Goal: Check status

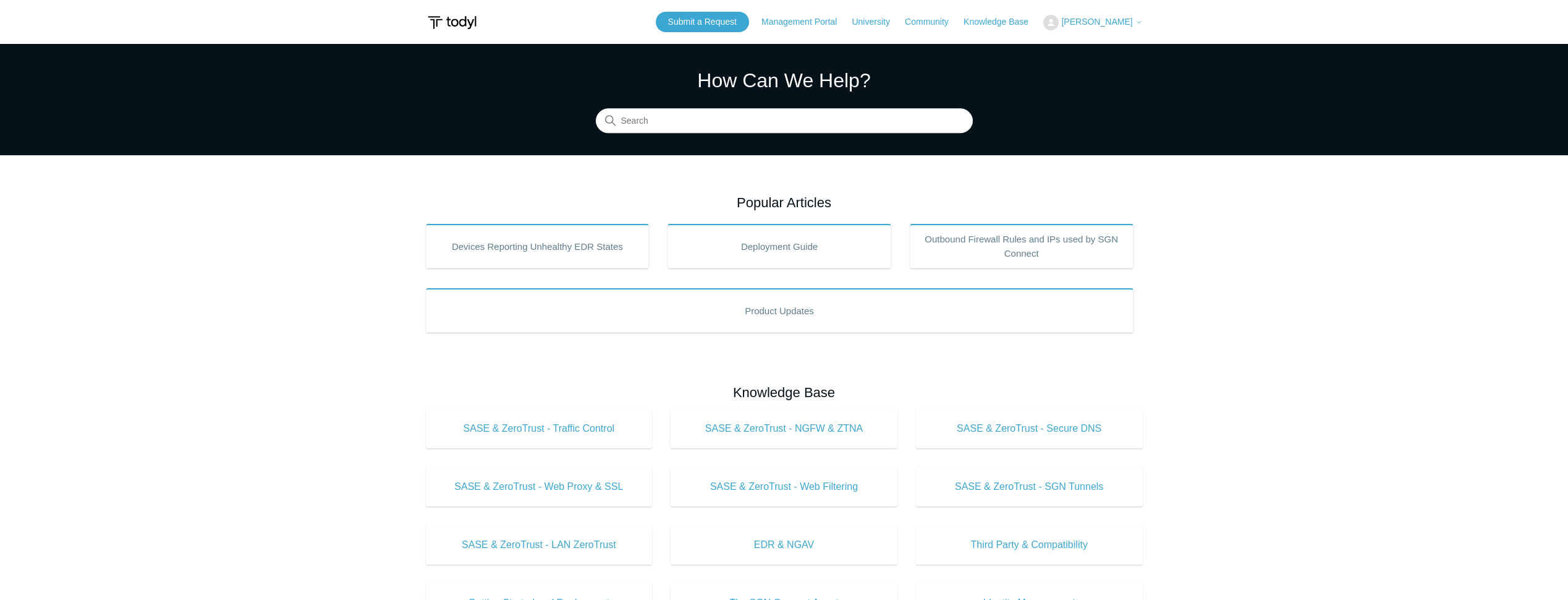
click at [1115, 19] on span "[PERSON_NAME]" at bounding box center [1097, 21] width 71 height 10
click at [1118, 43] on link "My Support Requests" at bounding box center [1104, 48] width 121 height 21
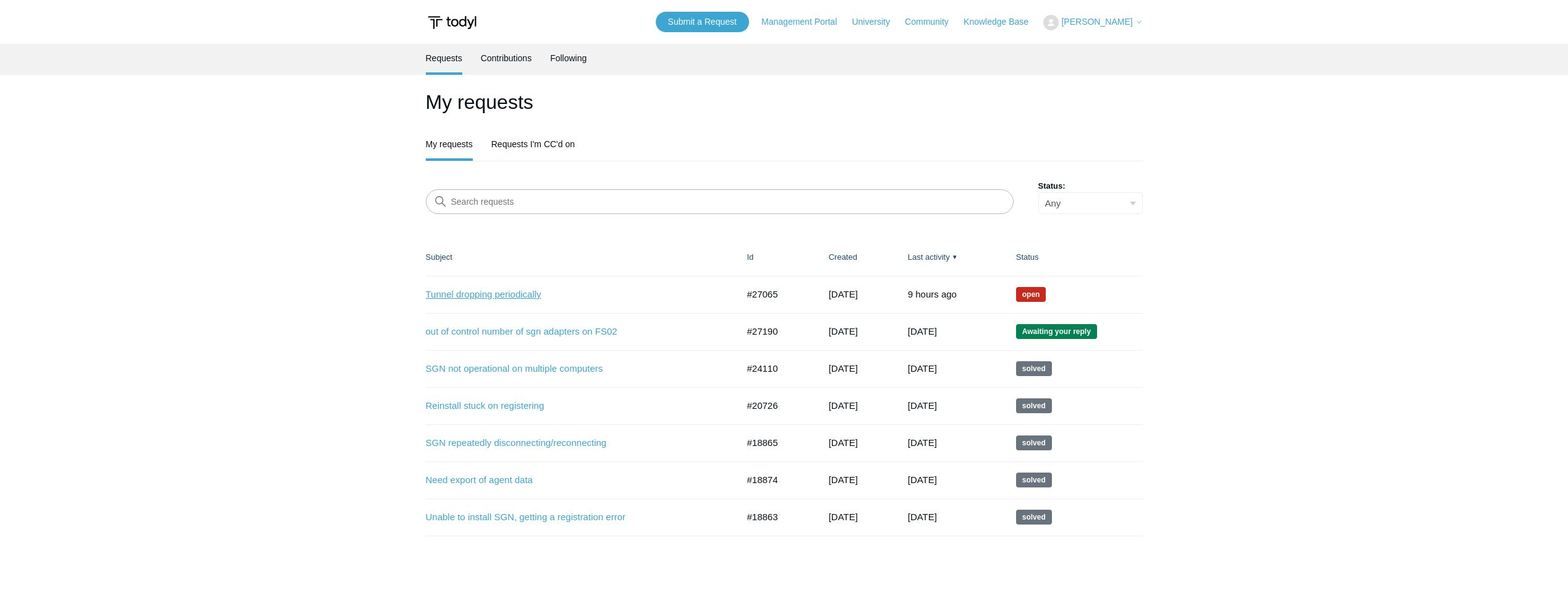
click at [488, 296] on link "Tunnel dropping periodically" at bounding box center [572, 294] width 293 height 14
